Goal: Find specific page/section

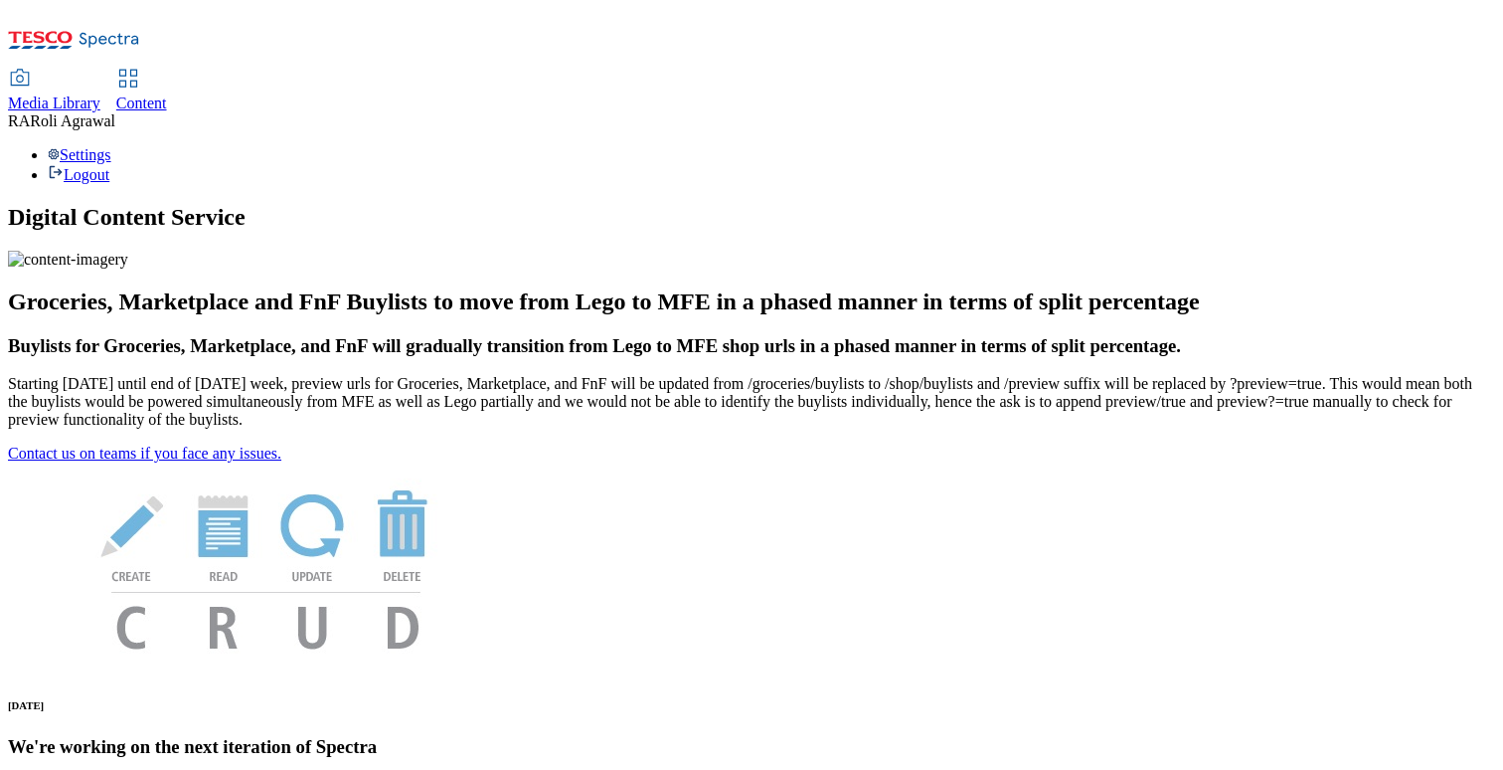
click at [167, 94] on div "Content" at bounding box center [141, 103] width 51 height 18
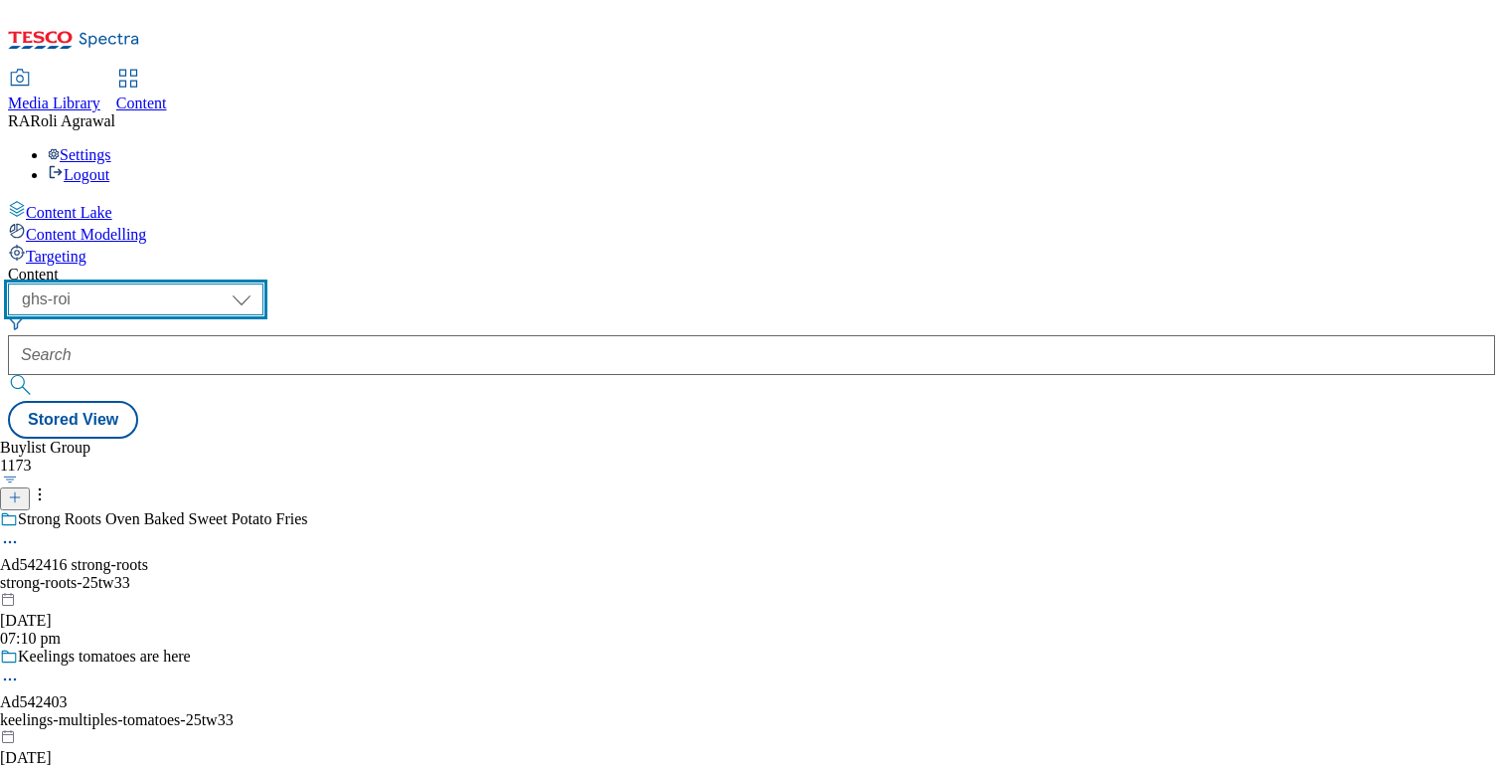
click at [263, 283] on select "ghs-roi ghs-[GEOGRAPHIC_DATA]" at bounding box center [136, 299] width 256 height 32
select select "ghs-[GEOGRAPHIC_DATA]"
click at [258, 283] on select "ghs-roi ghs-[GEOGRAPHIC_DATA]" at bounding box center [136, 299] width 256 height 32
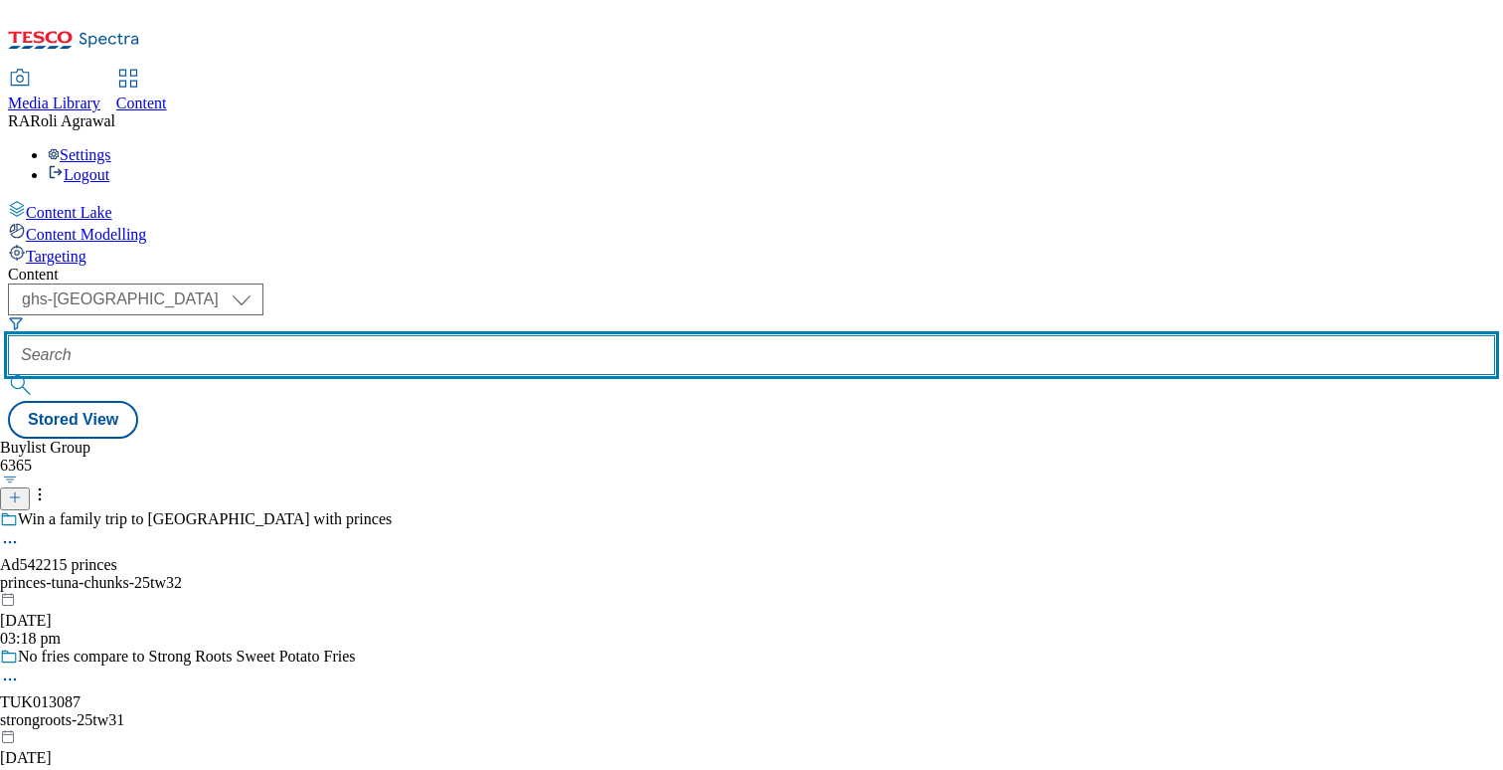
click at [449, 335] on input "text" at bounding box center [751, 355] width 1487 height 40
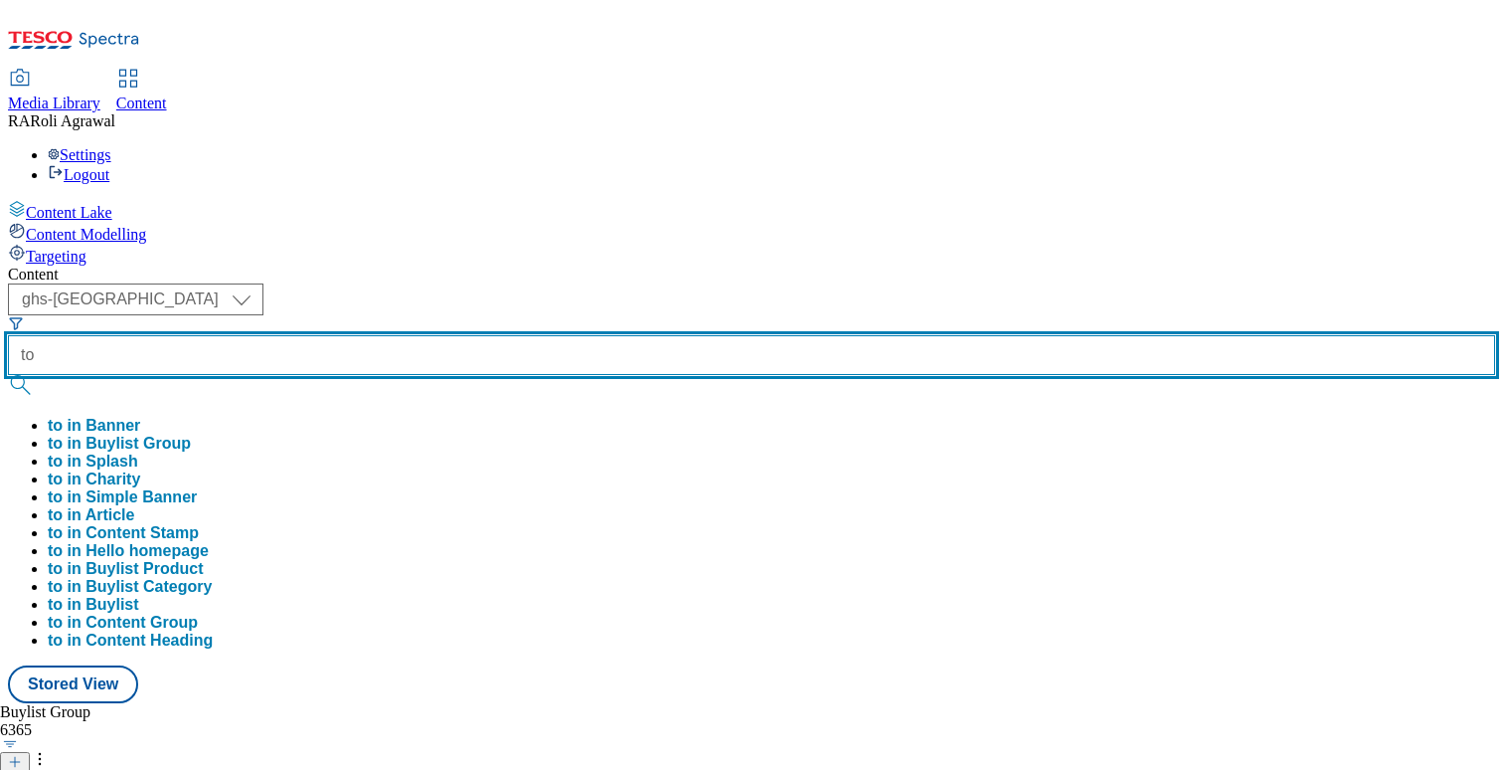
type input "t"
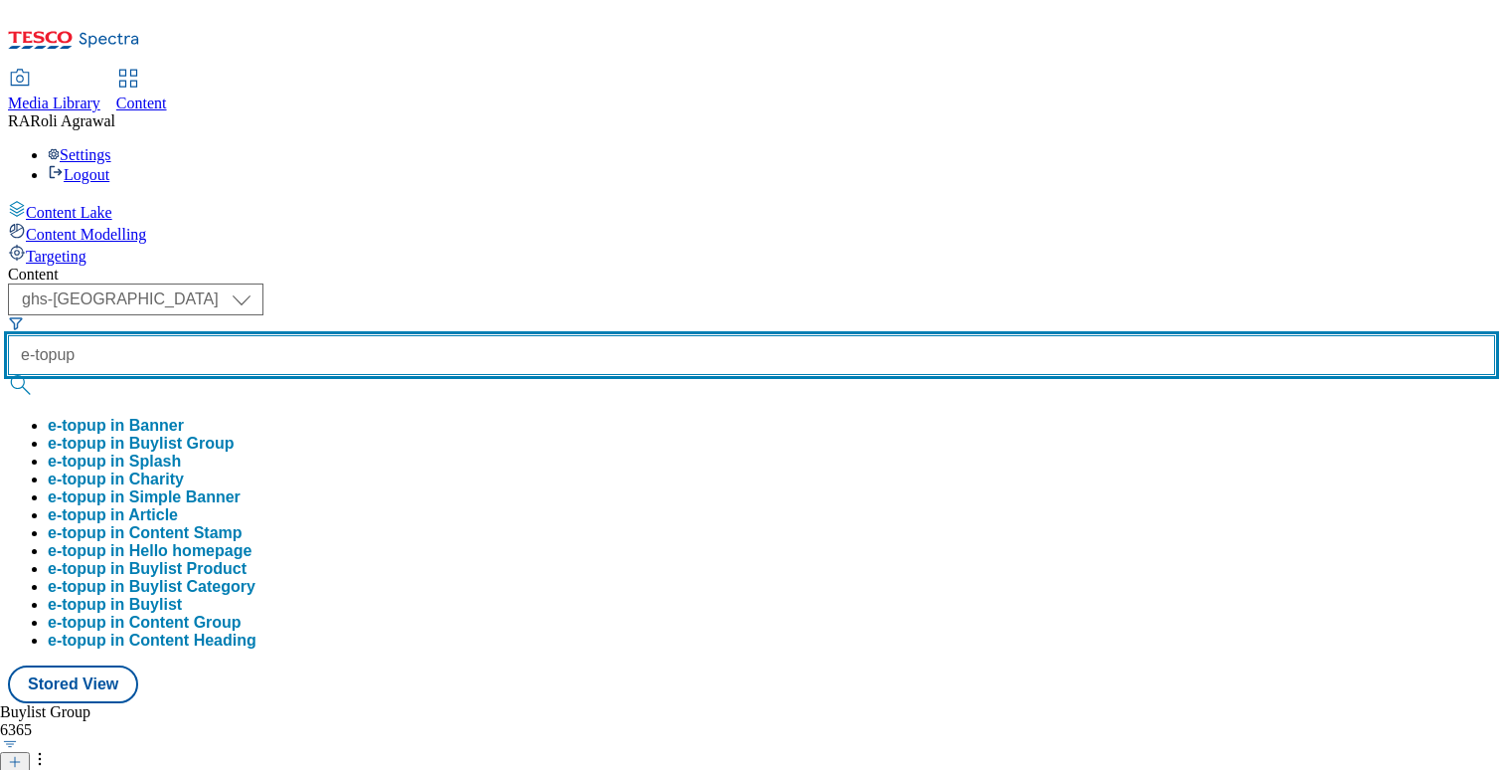
click at [8, 375] on button "submit" at bounding box center [22, 385] width 28 height 20
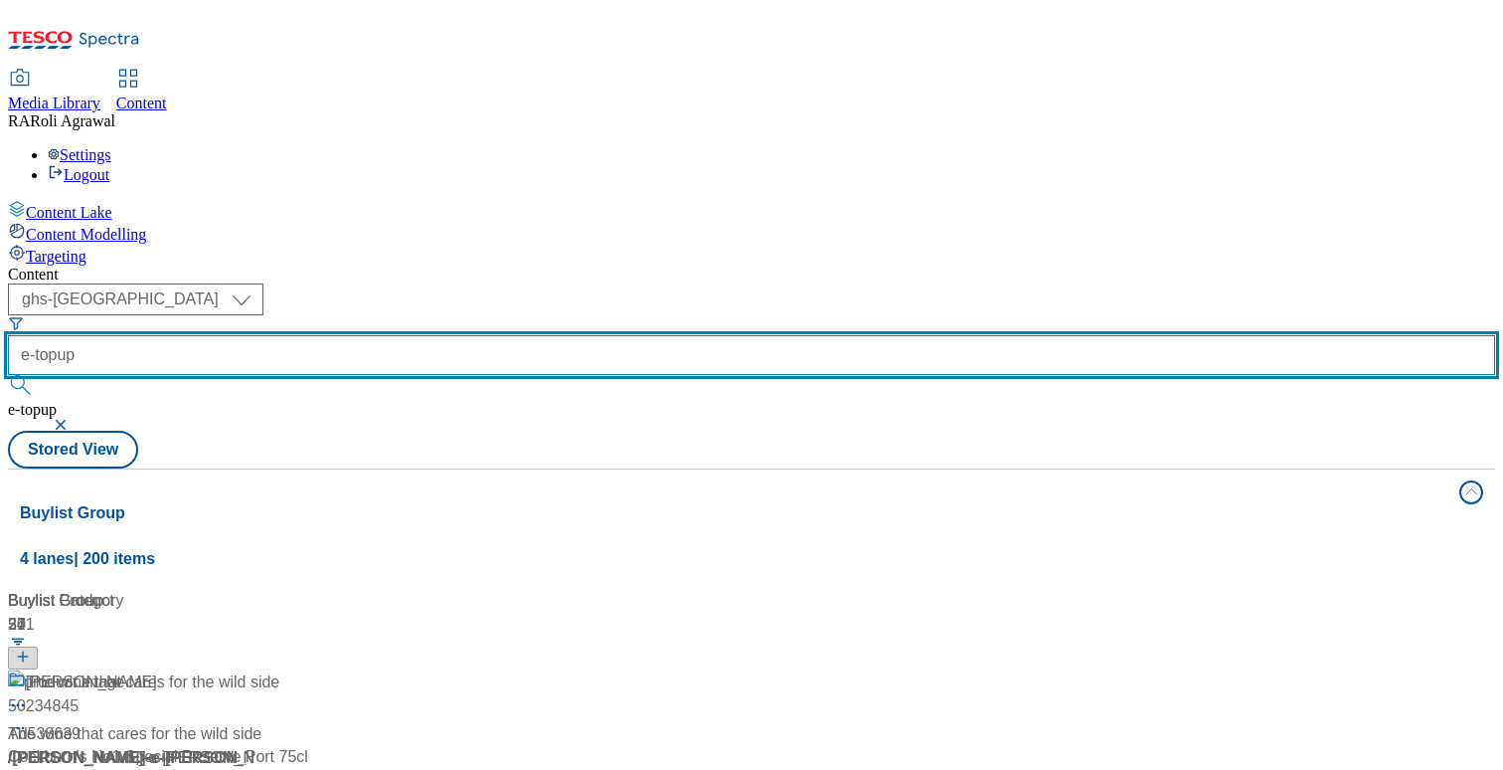
click at [504, 335] on input "e-topup" at bounding box center [751, 355] width 1487 height 40
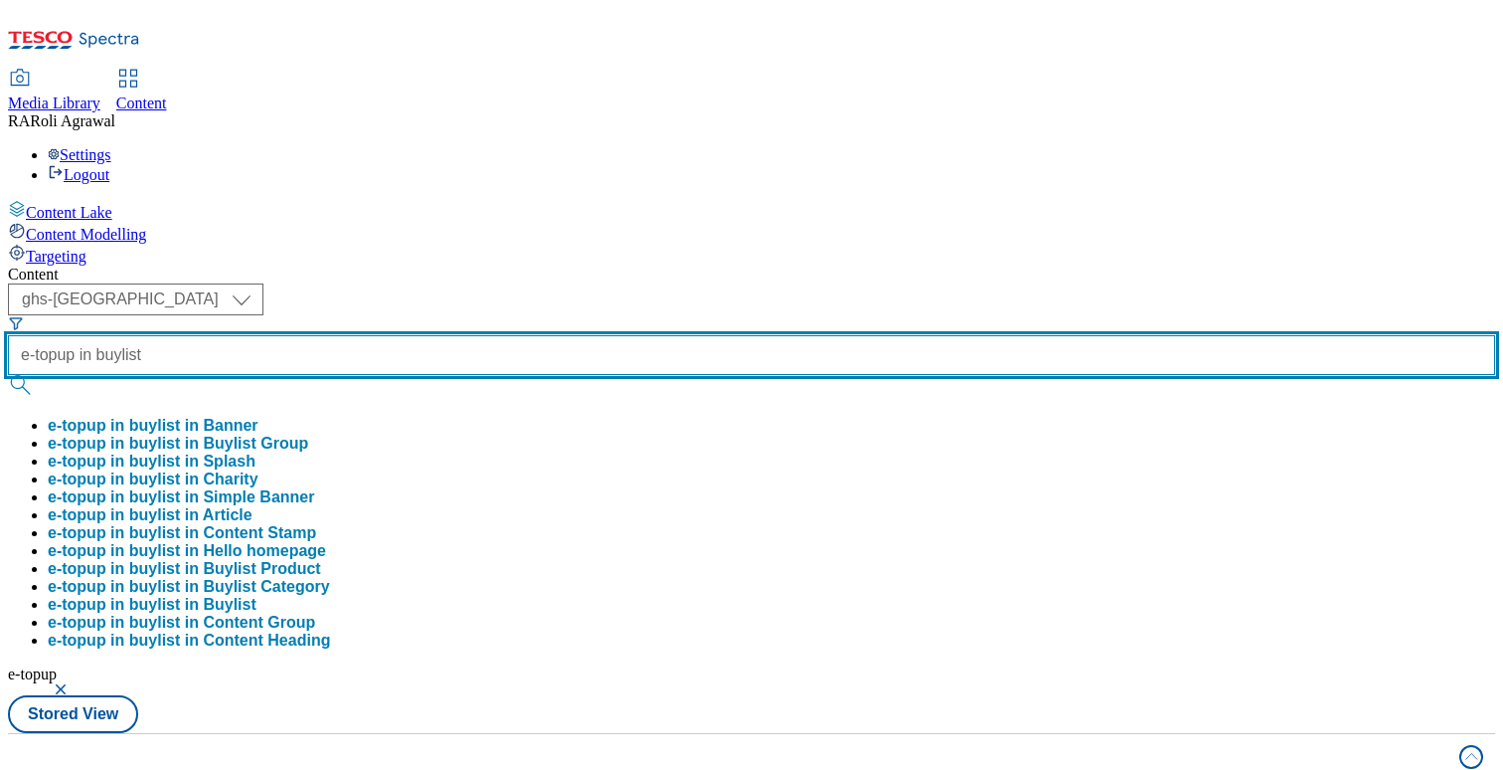
type input "e-topup in buylist"
click at [8, 375] on button "submit" at bounding box center [22, 385] width 28 height 20
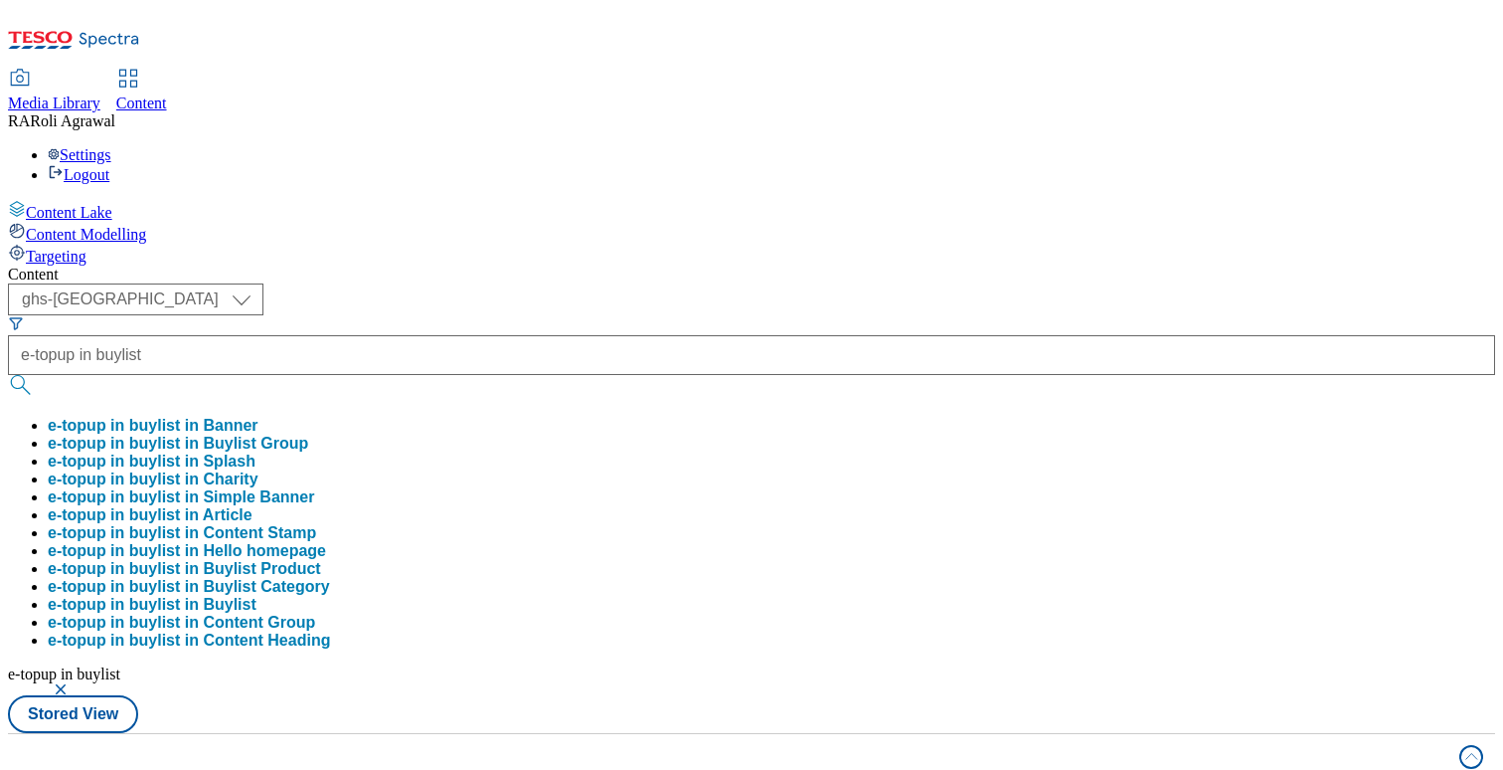
click at [751, 71] on div "Media Library Content RA [PERSON_NAME] Settings Logout" at bounding box center [751, 127] width 1487 height 113
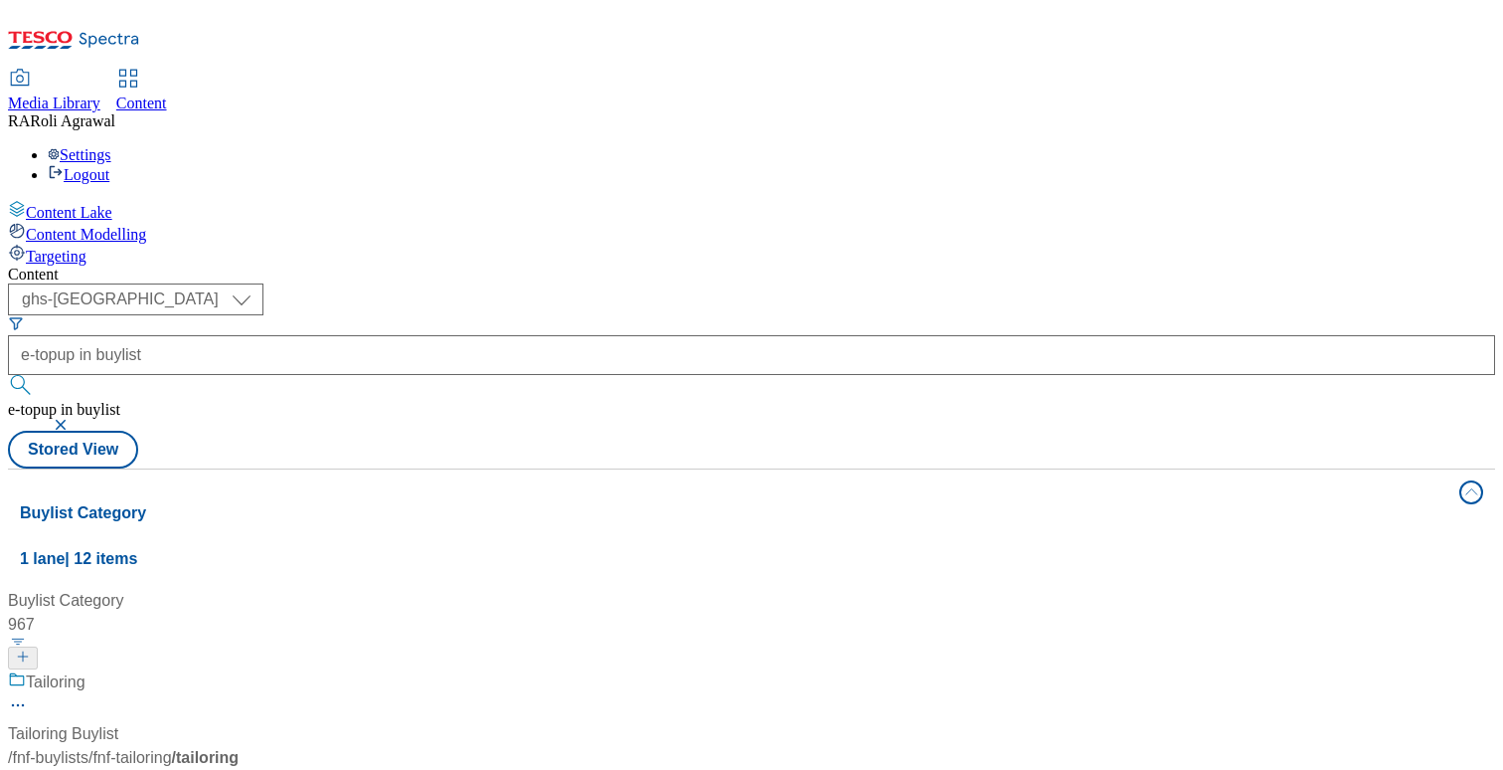
scroll to position [1157, 0]
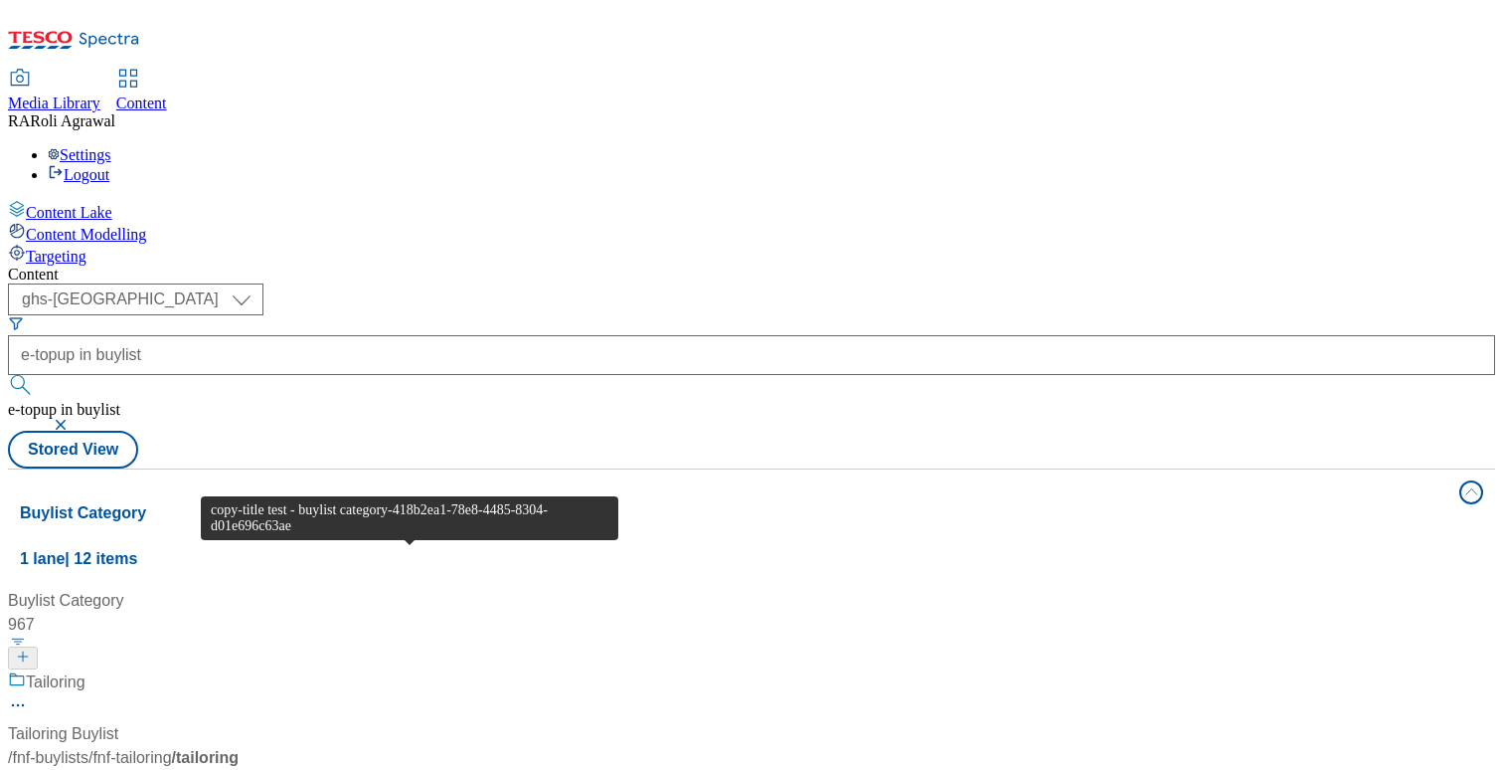
scroll to position [1704, 0]
